Goal: Task Accomplishment & Management: Manage account settings

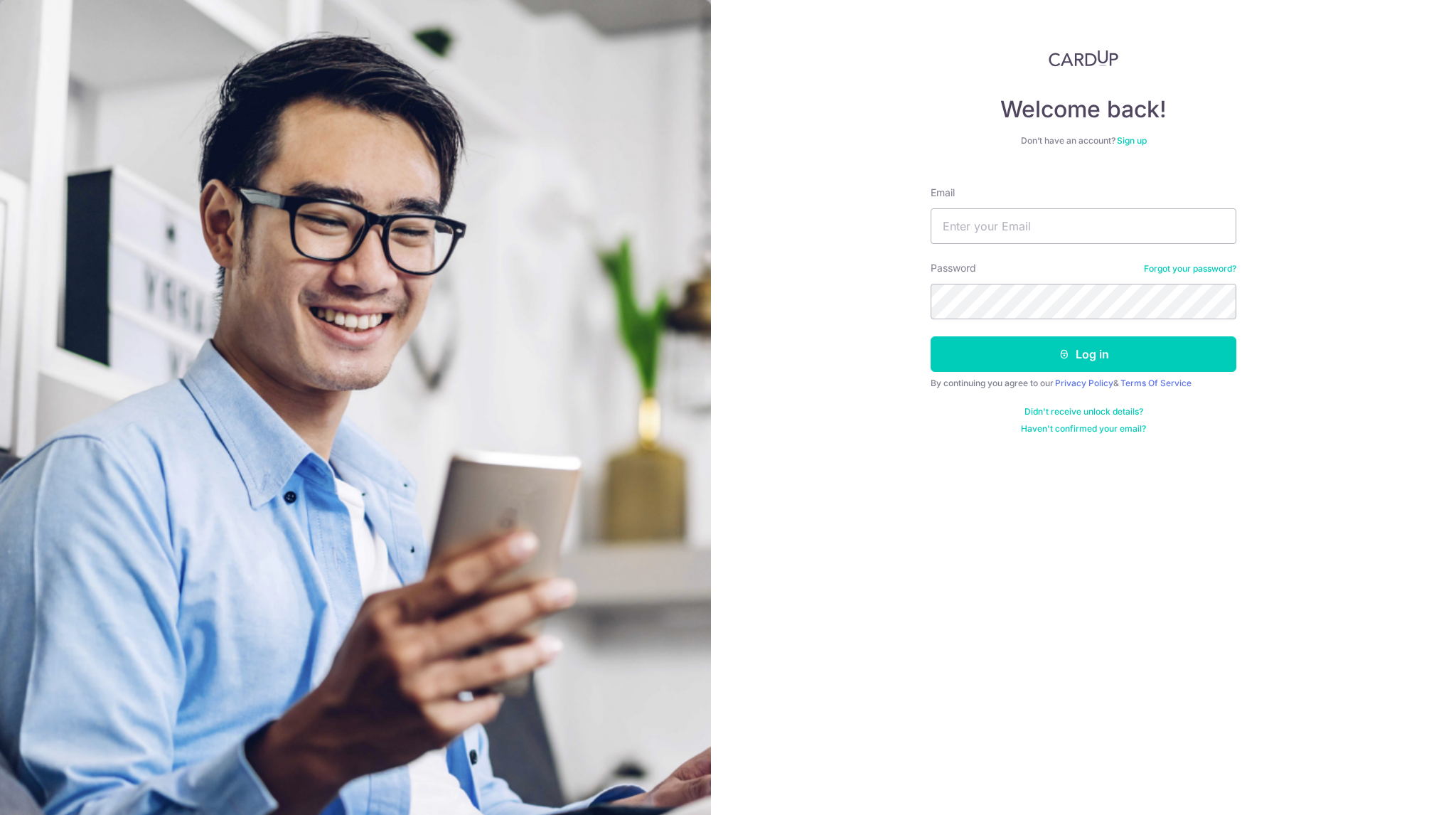
click at [1290, 129] on div "Welcome back! Don’t have an account? Sign up Email Password Forgot your passwor…" at bounding box center [1084, 407] width 746 height 815
click at [1052, 237] on input "Email" at bounding box center [1084, 226] width 306 height 35
drag, startPoint x: 984, startPoint y: 245, endPoint x: 986, endPoint y: 269, distance: 24.1
click at [986, 269] on div "Password Forgot your password?" at bounding box center [1084, 289] width 306 height 58
click at [1086, 229] on input "Email" at bounding box center [1084, 226] width 306 height 35
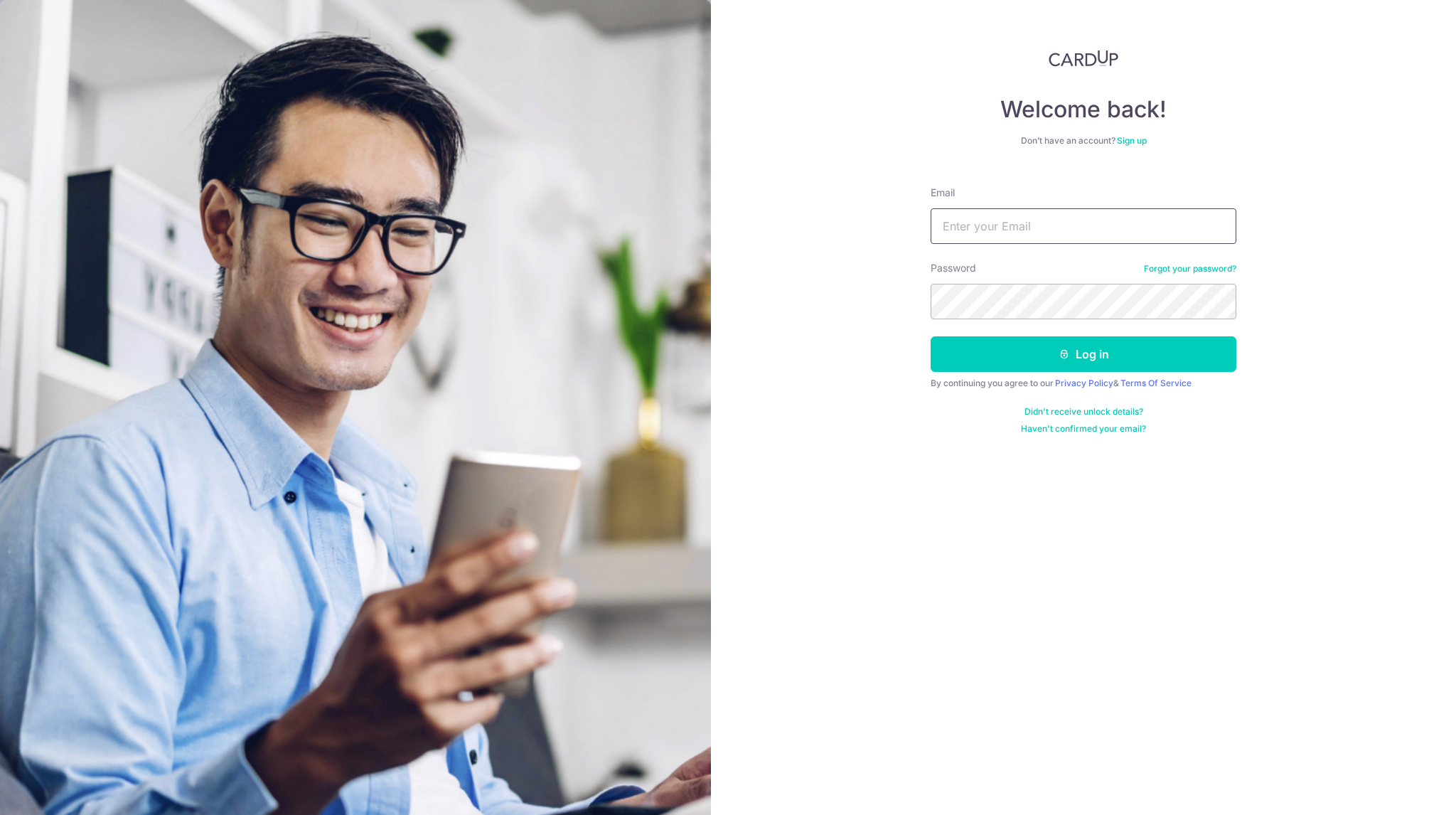
click at [1004, 218] on input "Email" at bounding box center [1084, 226] width 306 height 35
click at [1007, 222] on input "Email" at bounding box center [1084, 226] width 306 height 35
drag, startPoint x: 990, startPoint y: 220, endPoint x: 990, endPoint y: 233, distance: 13.0
click at [990, 223] on input "Email" at bounding box center [1084, 226] width 306 height 35
drag, startPoint x: 989, startPoint y: 233, endPoint x: 902, endPoint y: 260, distance: 91.1
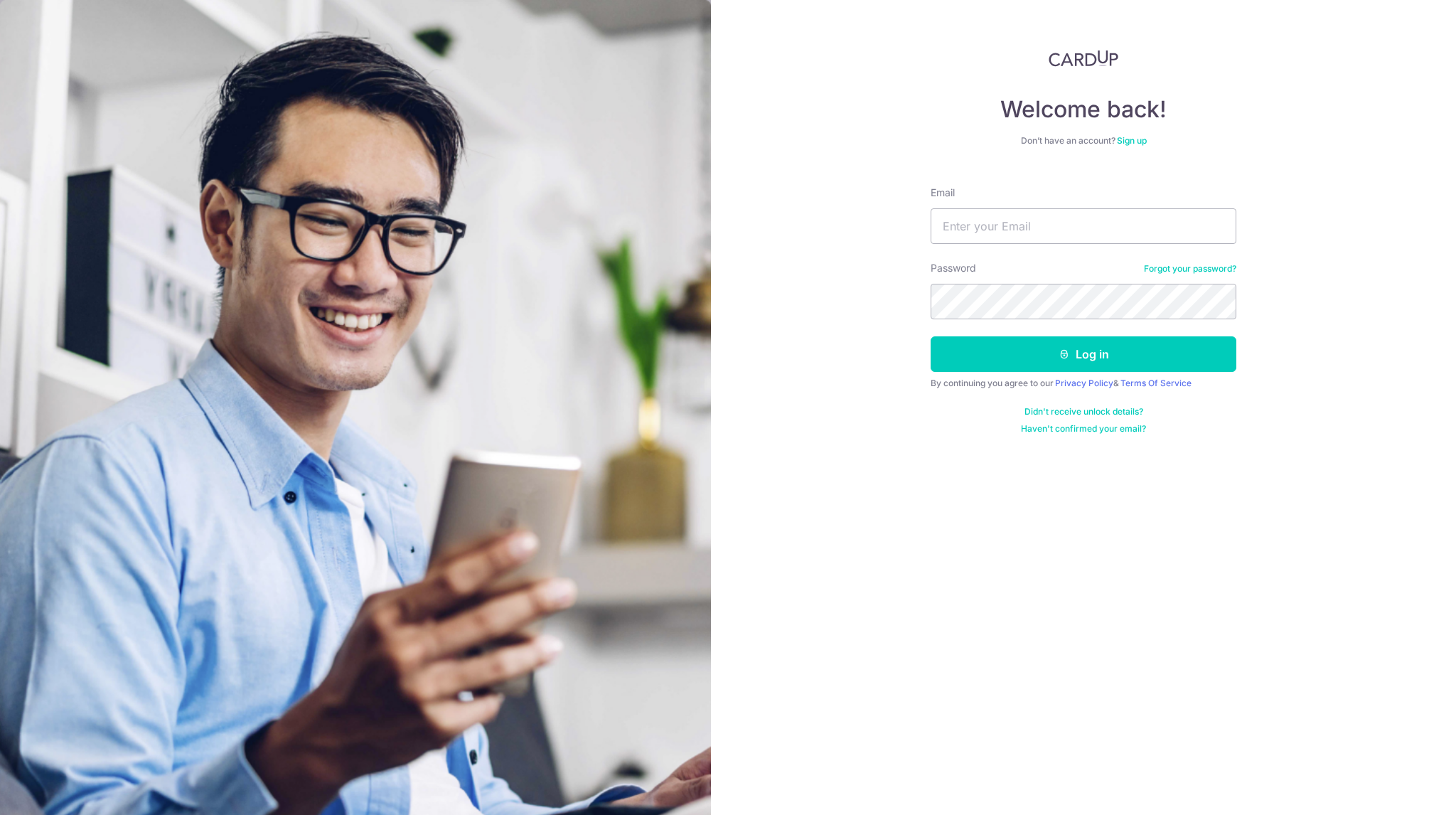
click at [902, 260] on div "Welcome back! Don’t have an account? Sign up Email Password Forgot your passwor…" at bounding box center [1084, 407] width 746 height 815
drag, startPoint x: 987, startPoint y: 257, endPoint x: 996, endPoint y: 279, distance: 23.8
click at [990, 267] on form "Email Password Forgot your password? Log in By continuing you agree to our Priv…" at bounding box center [1084, 304] width 306 height 260
click at [956, 223] on input "Email" at bounding box center [1084, 226] width 306 height 35
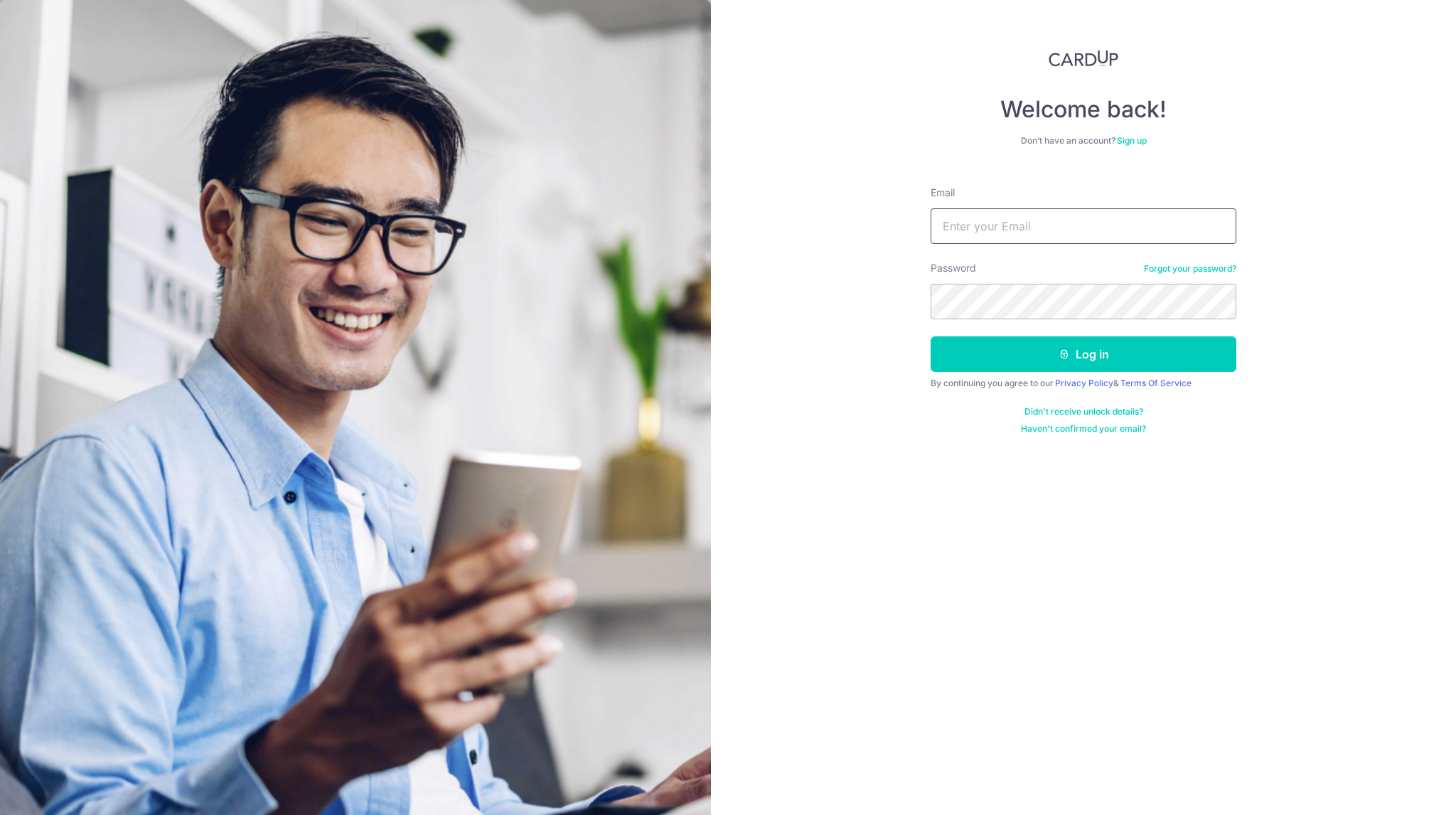
click at [956, 223] on input "Email" at bounding box center [1084, 226] width 306 height 35
click at [1152, 234] on input "Email" at bounding box center [1084, 226] width 306 height 35
click at [978, 227] on input "Email" at bounding box center [1084, 226] width 306 height 35
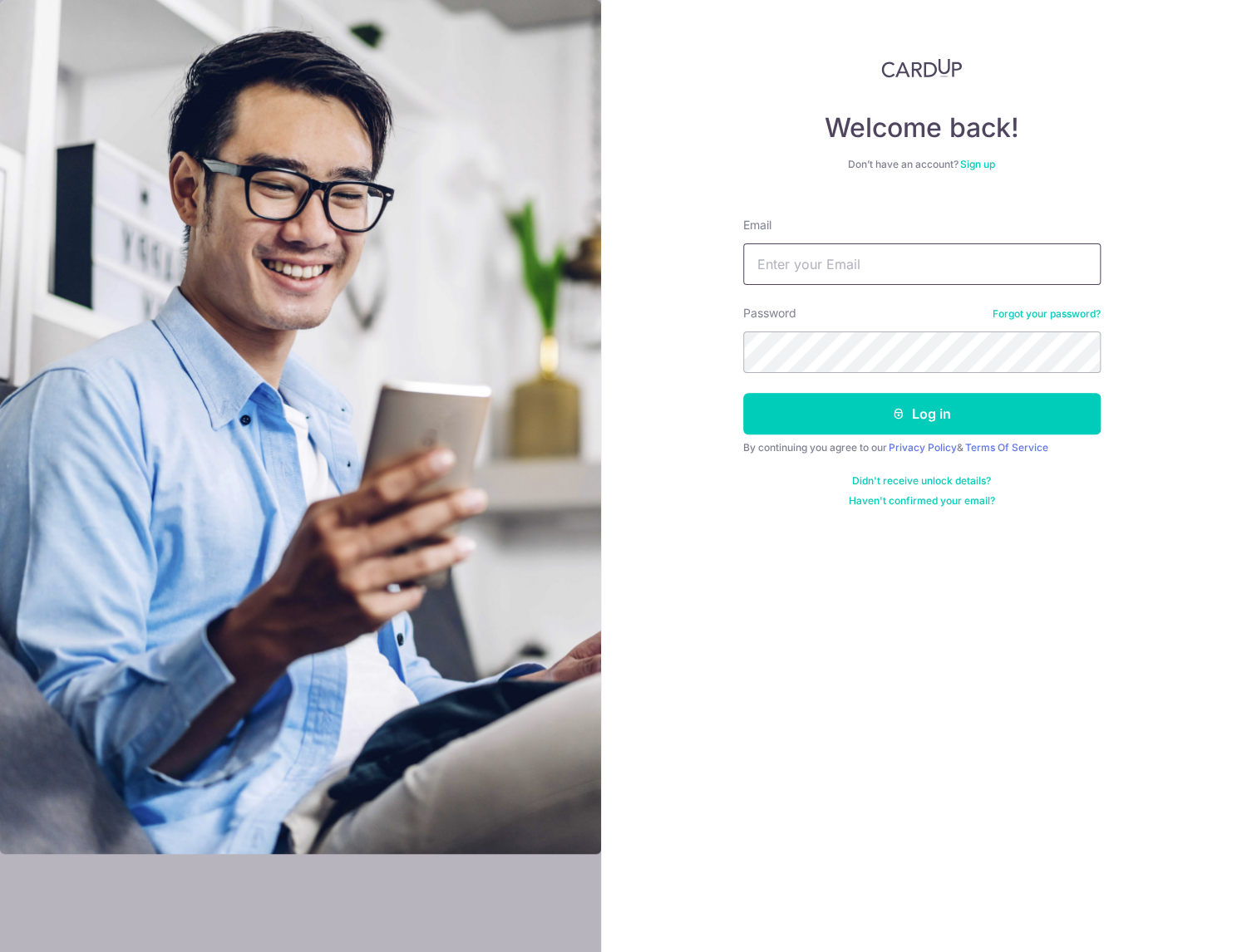
click at [861, 257] on input "Email" at bounding box center [922, 264] width 358 height 41
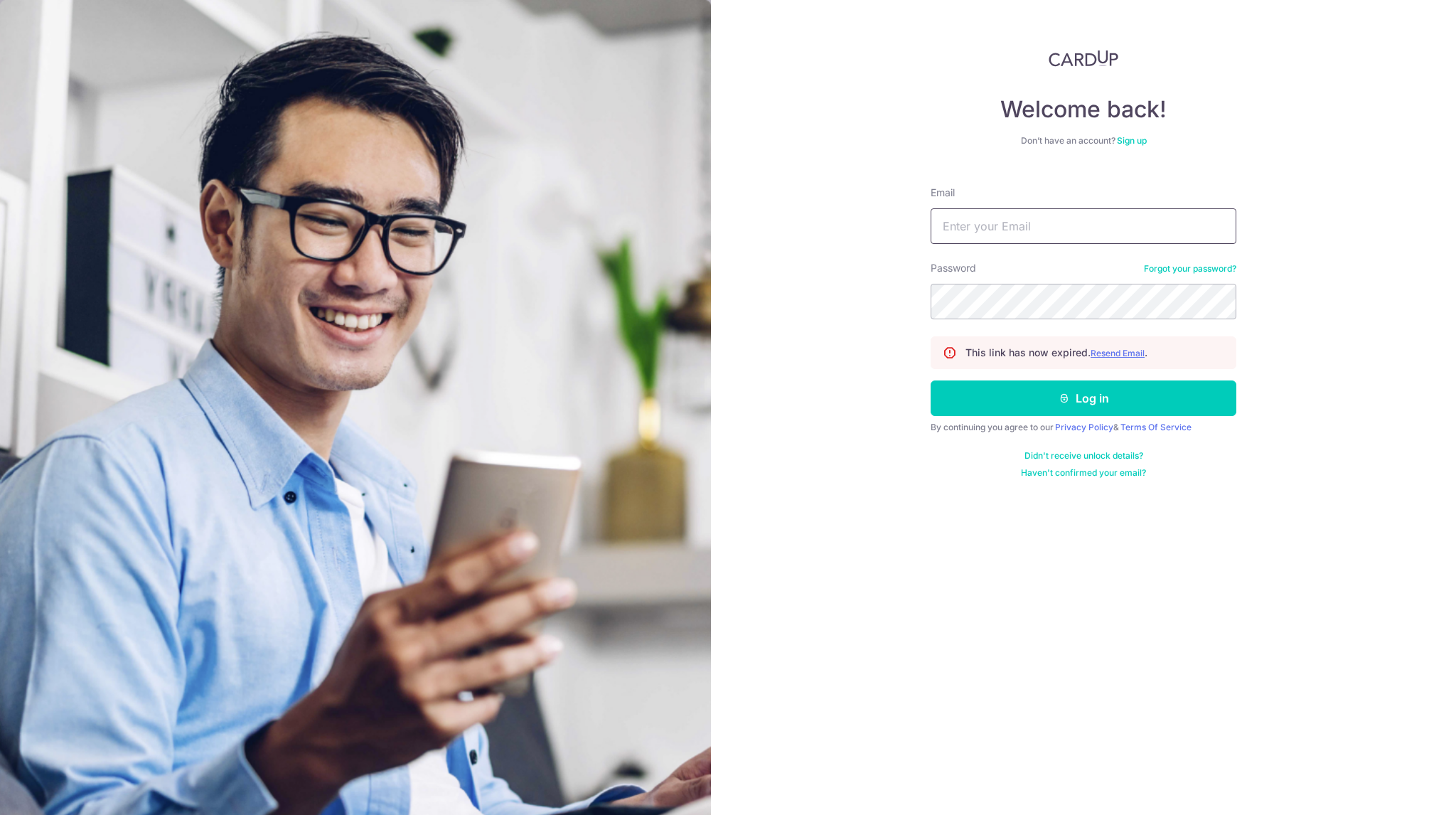
click at [1021, 239] on input "Email" at bounding box center [1084, 226] width 306 height 35
click at [1034, 230] on input "Email" at bounding box center [1084, 226] width 306 height 35
type input "[EMAIL_ADDRESS][DOMAIN_NAME]"
click at [1104, 353] on u "Resend Email" at bounding box center [1118, 353] width 54 height 11
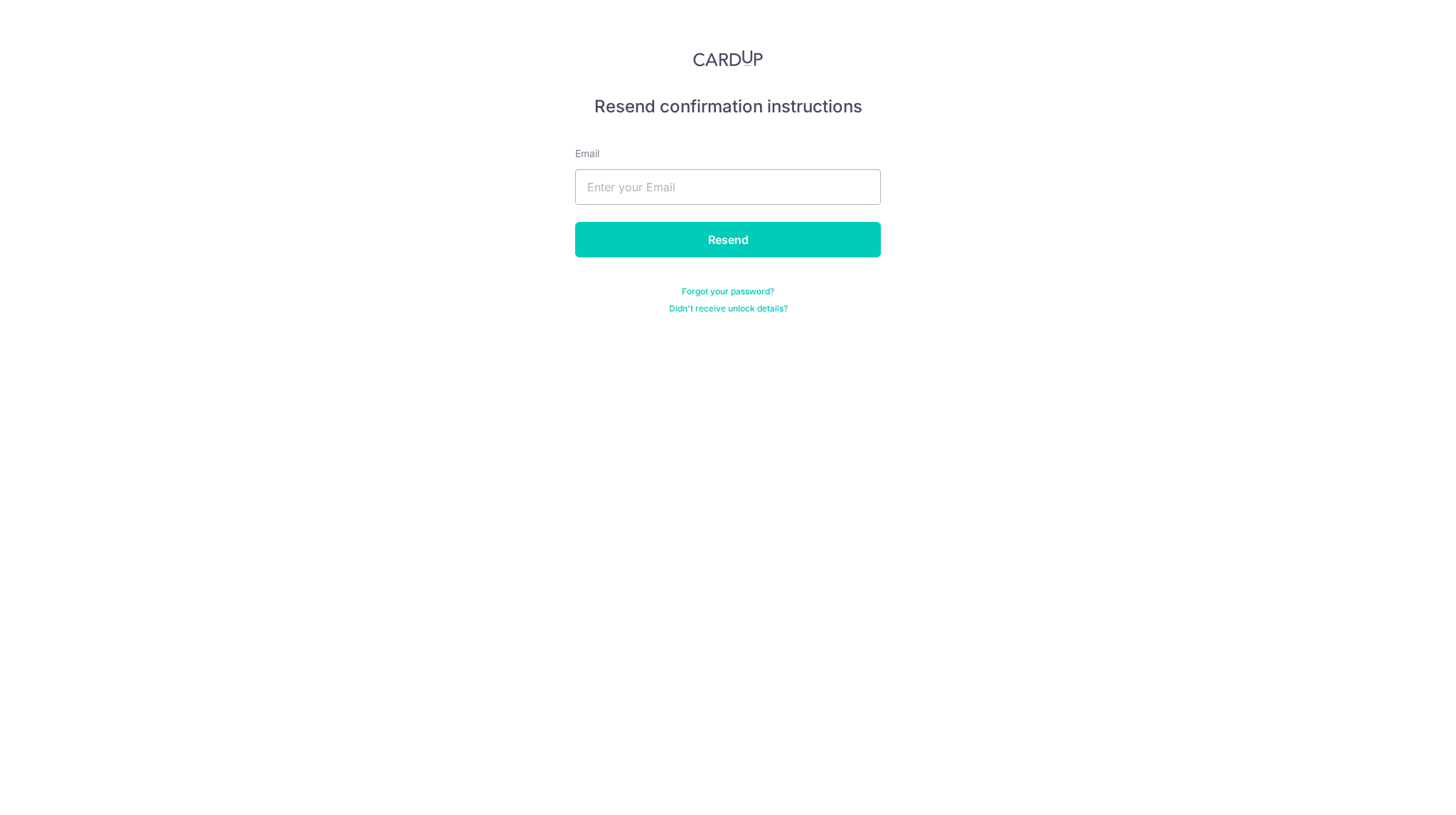
click at [739, 207] on form "Email [GEOGRAPHIC_DATA] Forgot your password? Didn't receive unlock details?" at bounding box center [728, 222] width 306 height 185
